Goal: Task Accomplishment & Management: Manage account settings

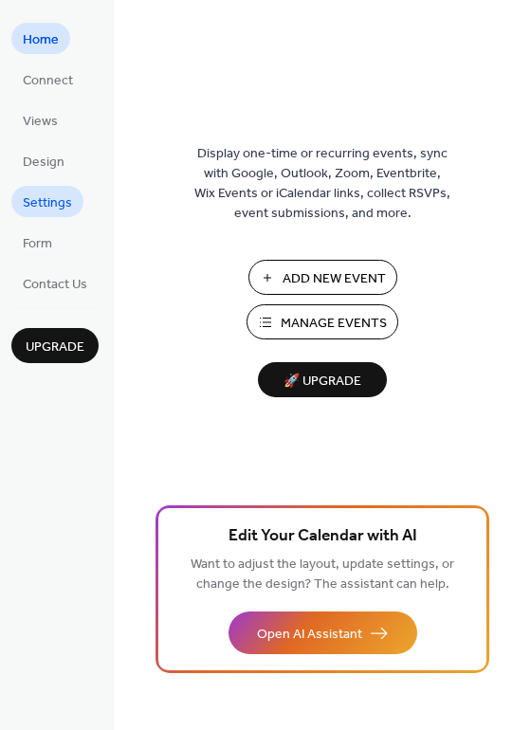
click at [40, 205] on span "Settings" at bounding box center [47, 203] width 49 height 20
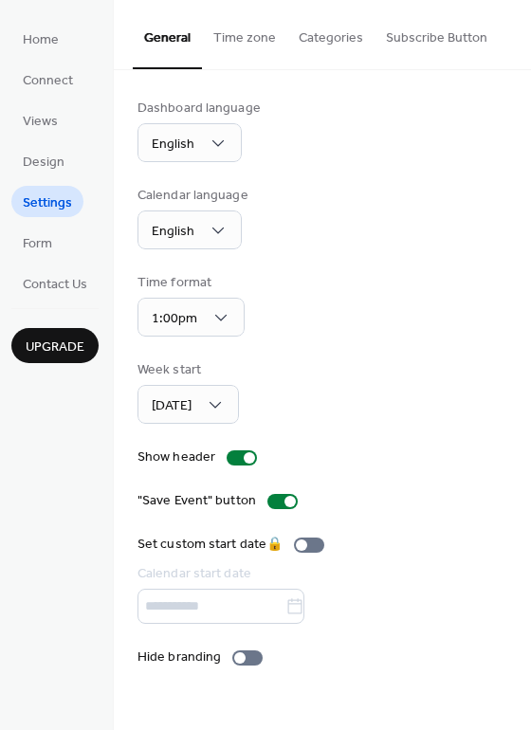
click at [253, 35] on button "Time zone" at bounding box center [244, 33] width 85 height 67
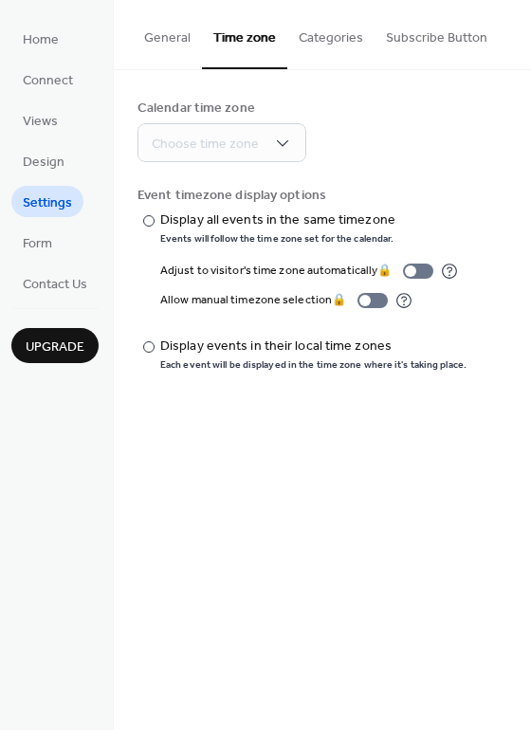
click at [322, 38] on button "Categories" at bounding box center [330, 33] width 87 height 67
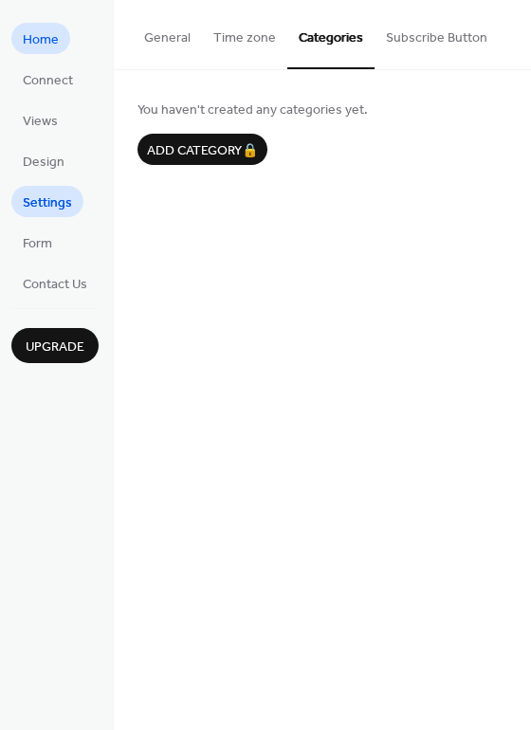
click at [43, 42] on span "Home" at bounding box center [41, 40] width 36 height 20
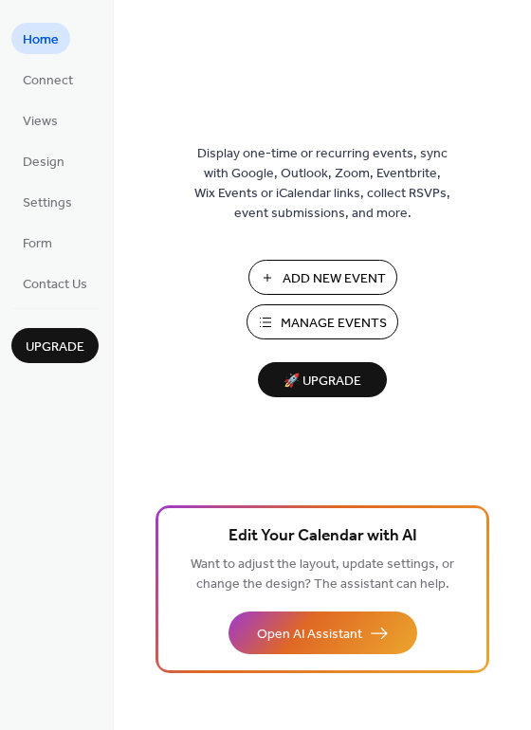
click at [299, 328] on span "Manage Events" at bounding box center [334, 324] width 106 height 20
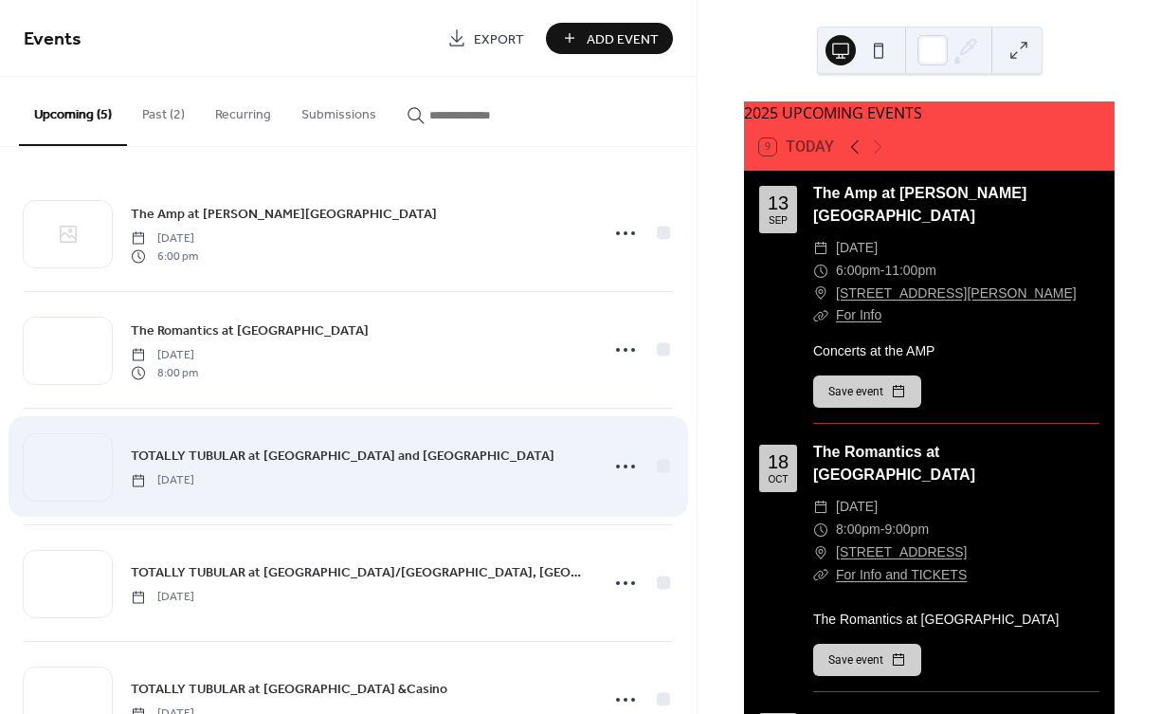
scroll to position [72, 0]
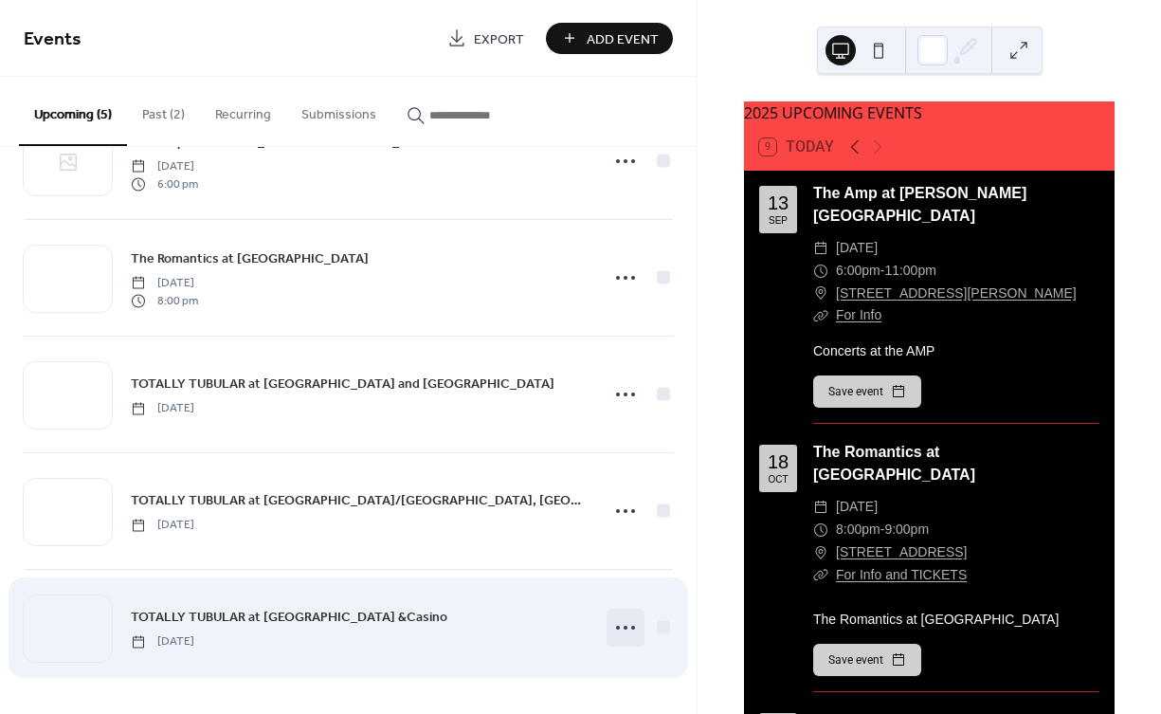
click at [624, 629] on circle at bounding box center [626, 628] width 4 height 4
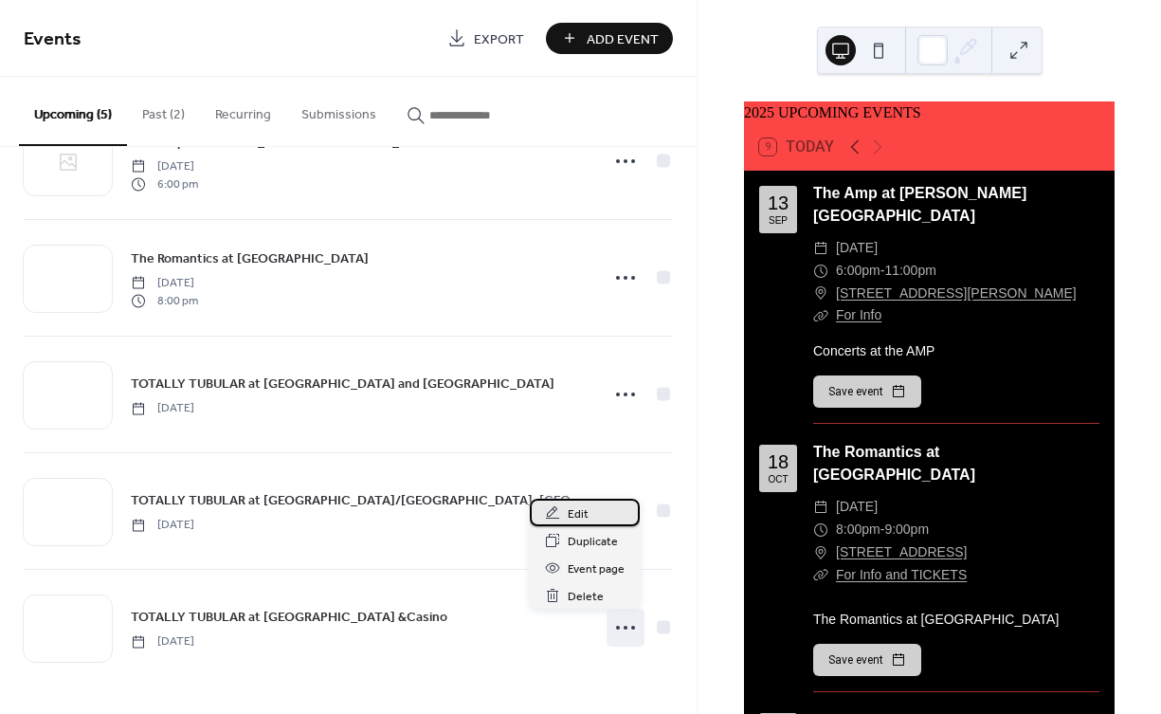
click at [561, 508] on div "Edit" at bounding box center [585, 512] width 110 height 27
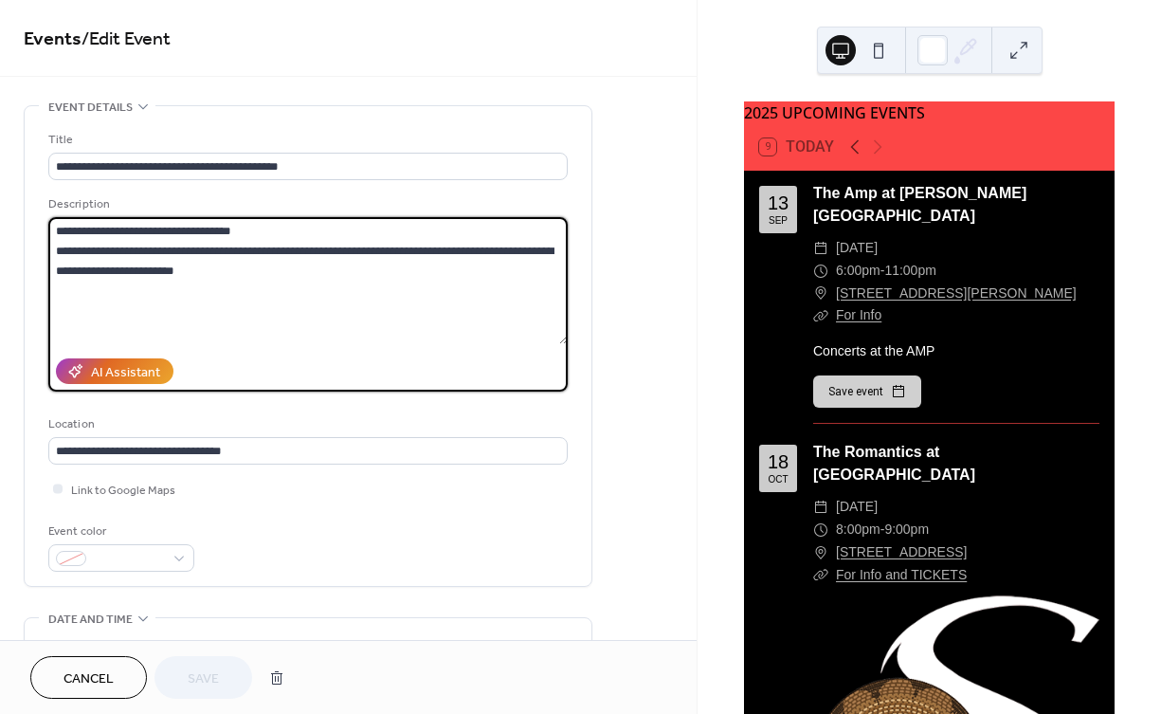
drag, startPoint x: 55, startPoint y: 247, endPoint x: 470, endPoint y: 324, distance: 422.3
click at [470, 324] on textarea "**********" at bounding box center [308, 280] width 520 height 127
paste textarea
paste textarea "**********"
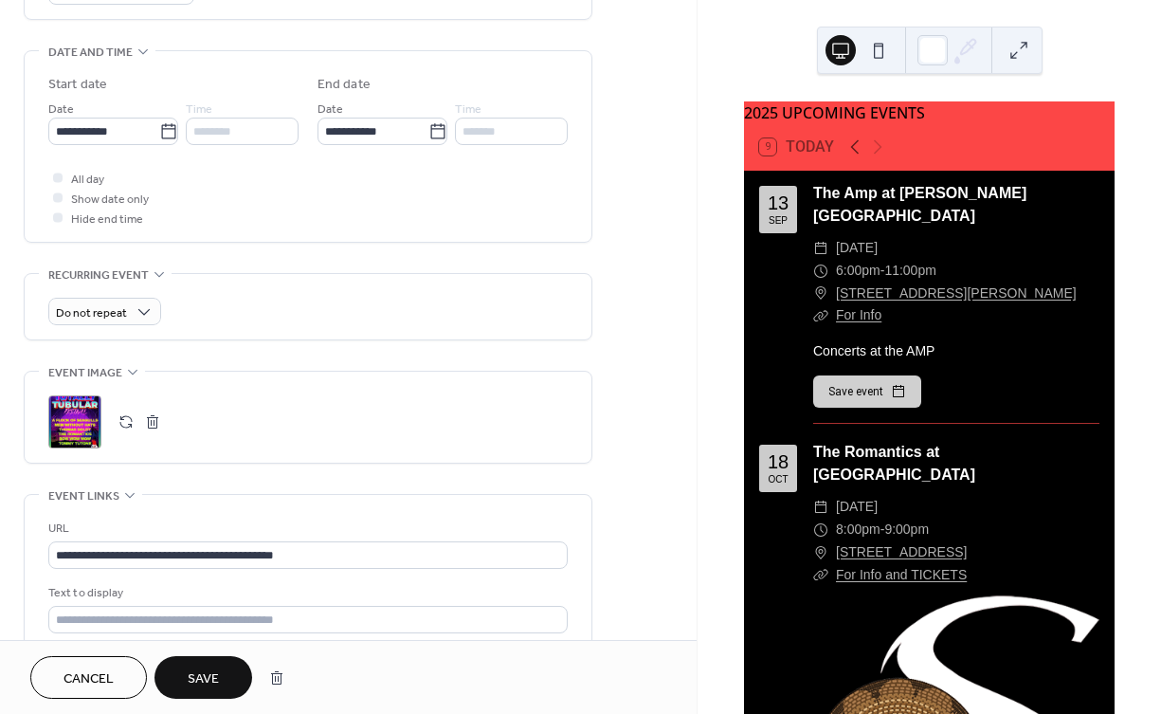
scroll to position [605, 0]
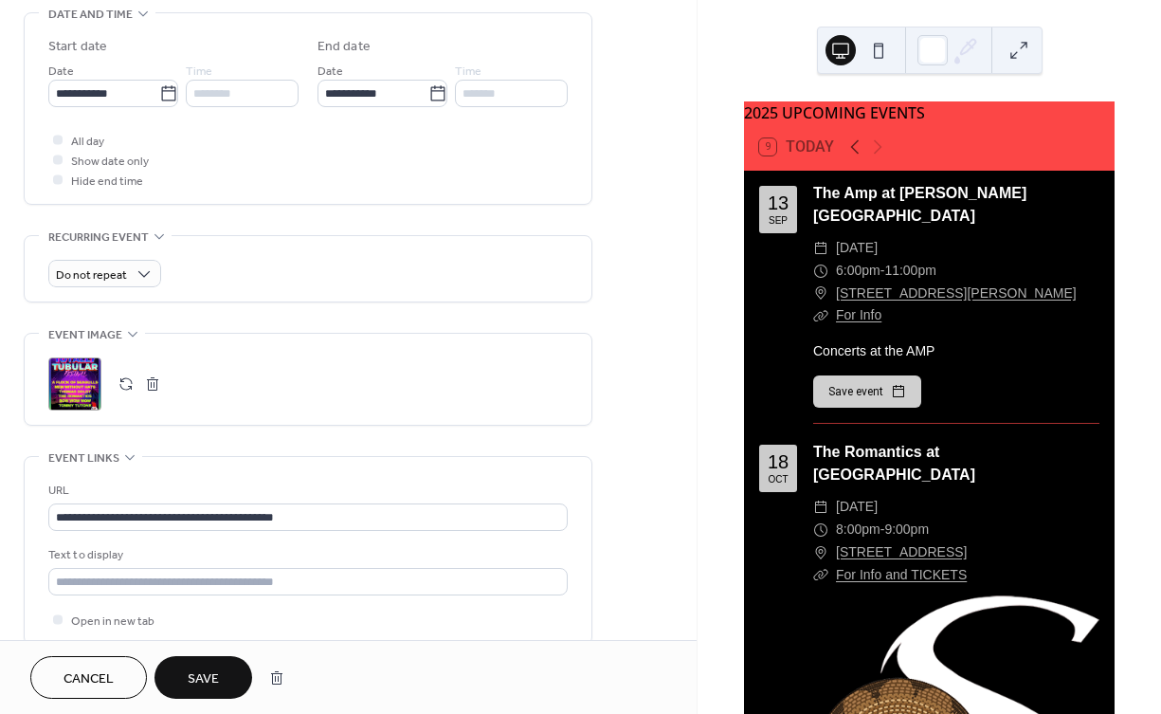
type textarea "**********"
click at [66, 380] on div ";" at bounding box center [74, 383] width 53 height 53
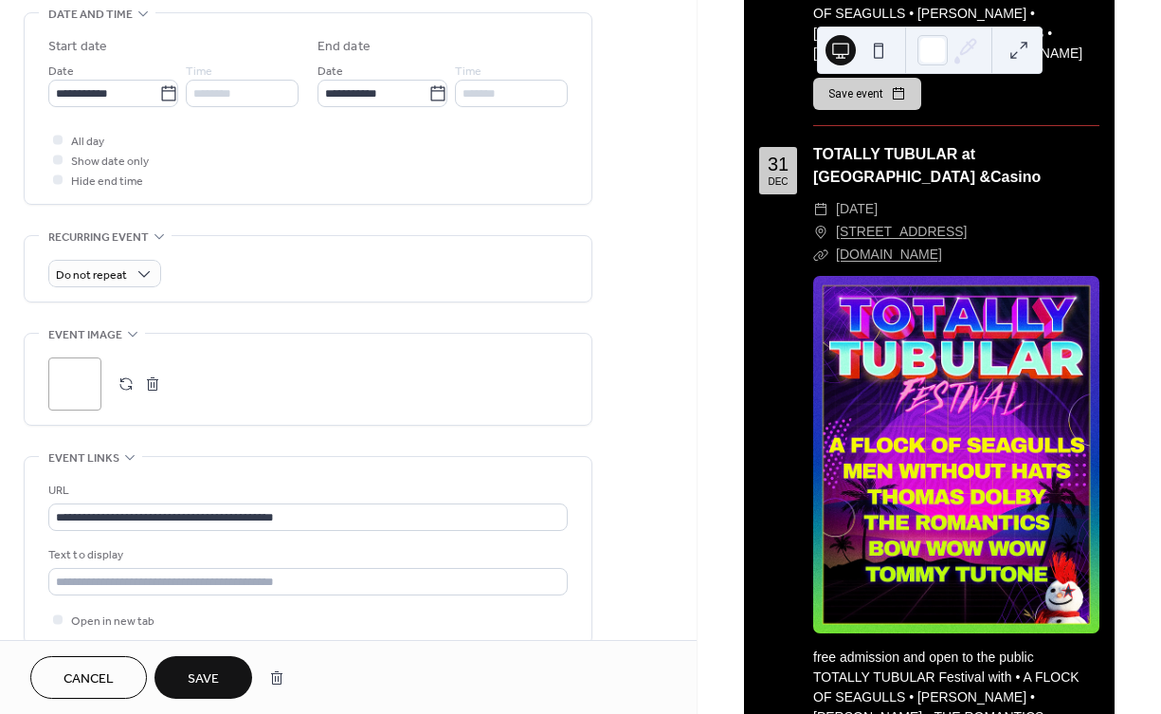
scroll to position [2217, 0]
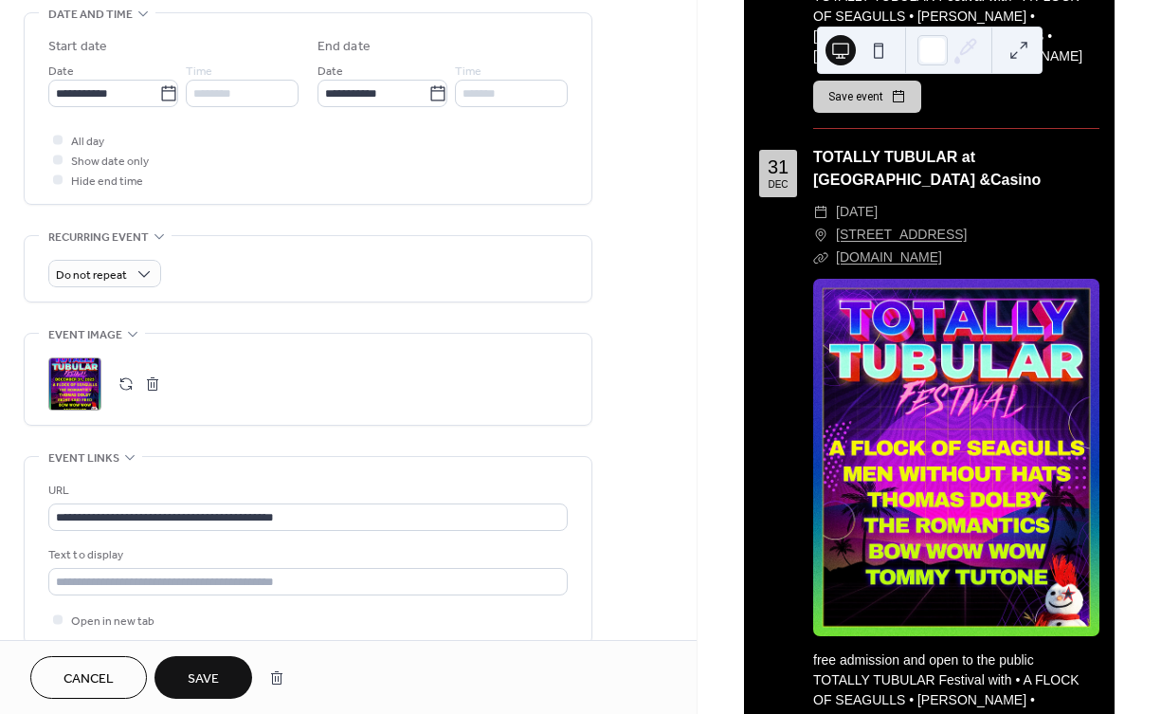
click at [68, 393] on div ";" at bounding box center [74, 383] width 53 height 53
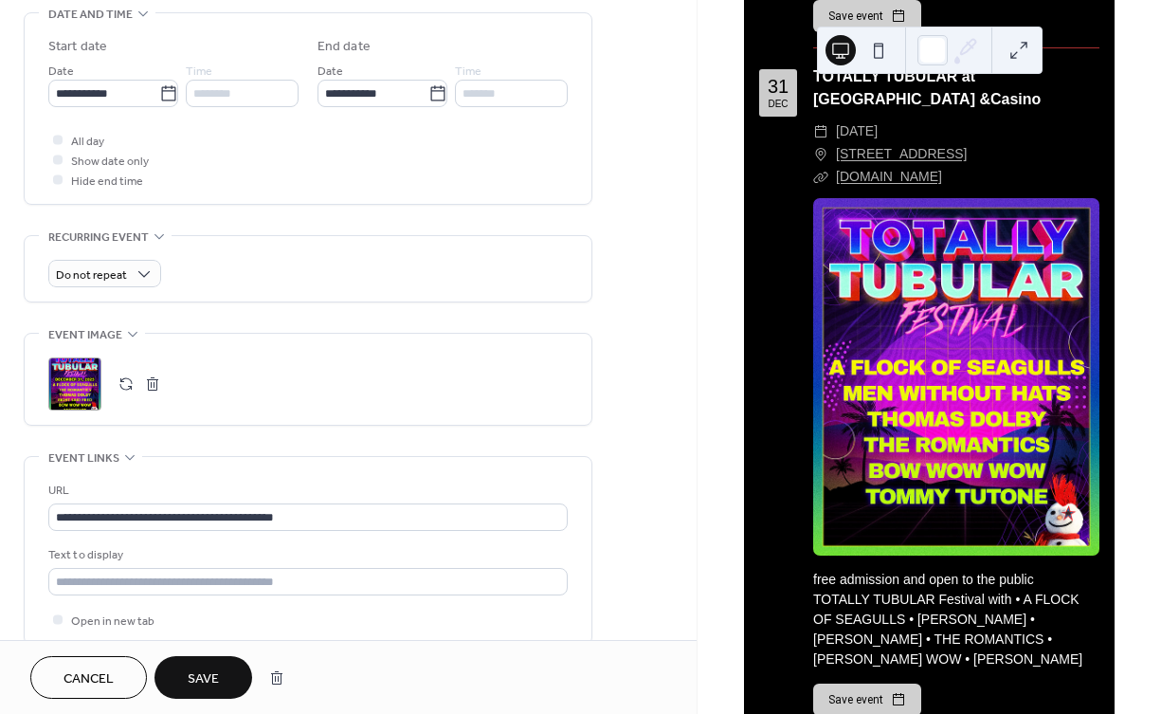
click at [153, 382] on button "button" at bounding box center [152, 384] width 27 height 27
click at [69, 385] on icon at bounding box center [75, 384] width 30 height 30
click at [195, 674] on span "Save" at bounding box center [203, 679] width 31 height 20
